Goal: Navigation & Orientation: Go to known website

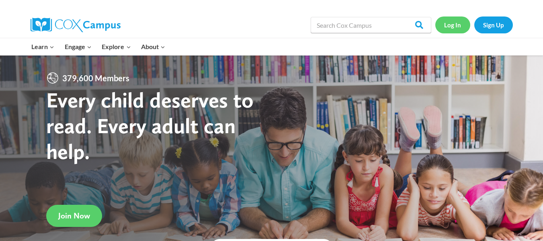
click at [449, 25] on link "Log In" at bounding box center [453, 24] width 35 height 16
click at [463, 17] on link "Log In" at bounding box center [453, 24] width 35 height 16
